Goal: Information Seeking & Learning: Learn about a topic

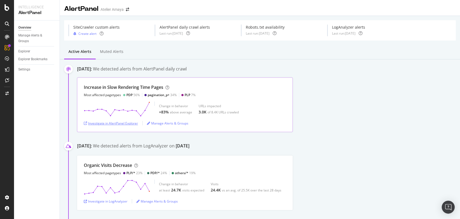
click at [108, 121] on div "Investigate in AlertPanel Explorer" at bounding box center [111, 123] width 54 height 5
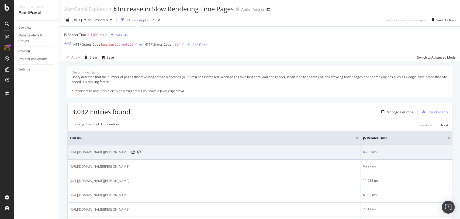
scroll to position [20, 0]
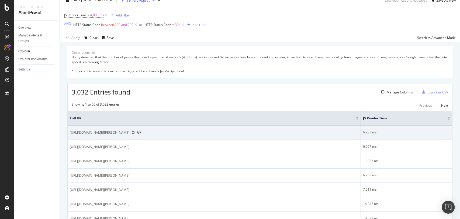
click at [135, 131] on icon at bounding box center [132, 132] width 3 height 3
